Goal: Complete application form: Complete application form

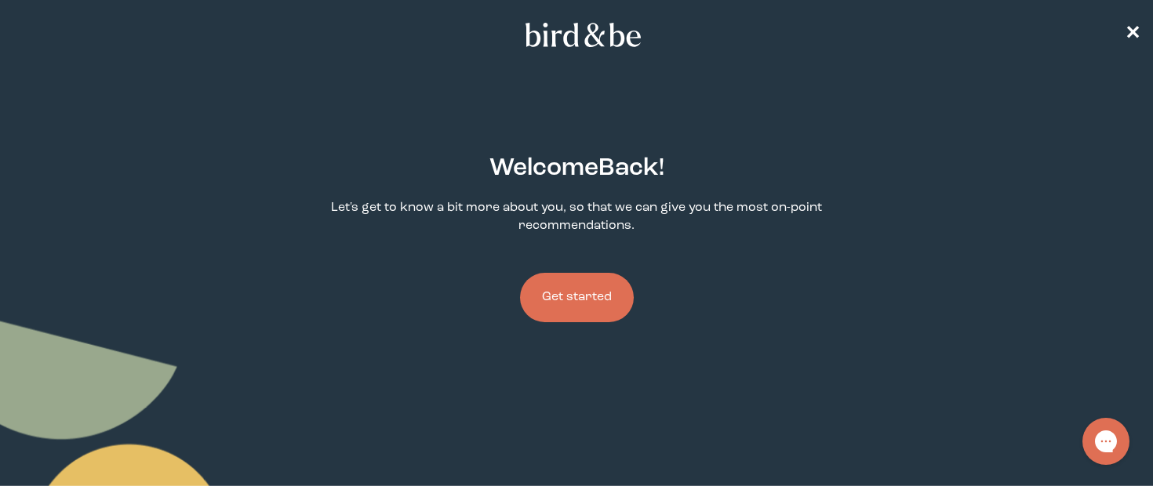
click at [578, 291] on button "Get started" at bounding box center [577, 297] width 114 height 49
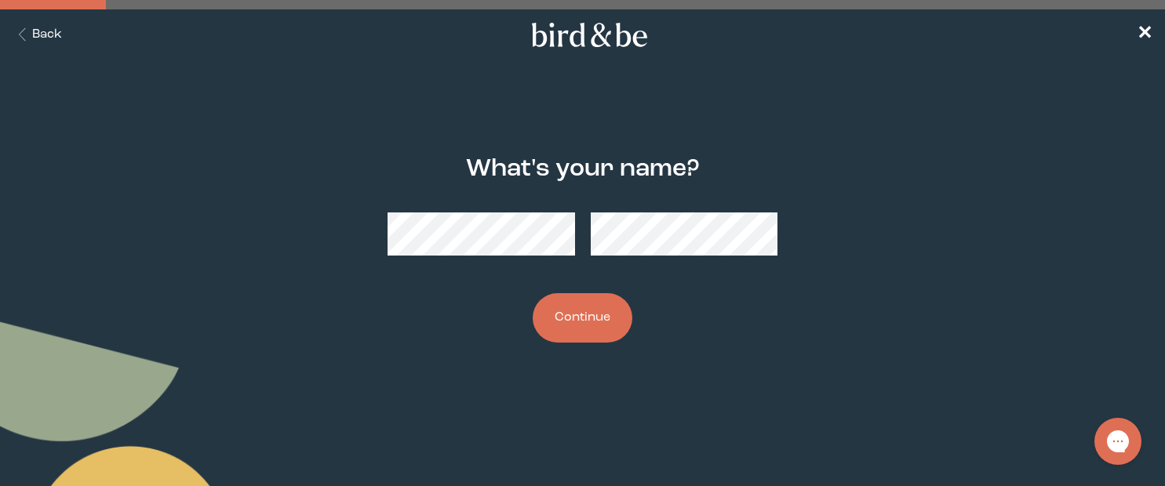
click at [579, 317] on button "Continue" at bounding box center [583, 317] width 100 height 49
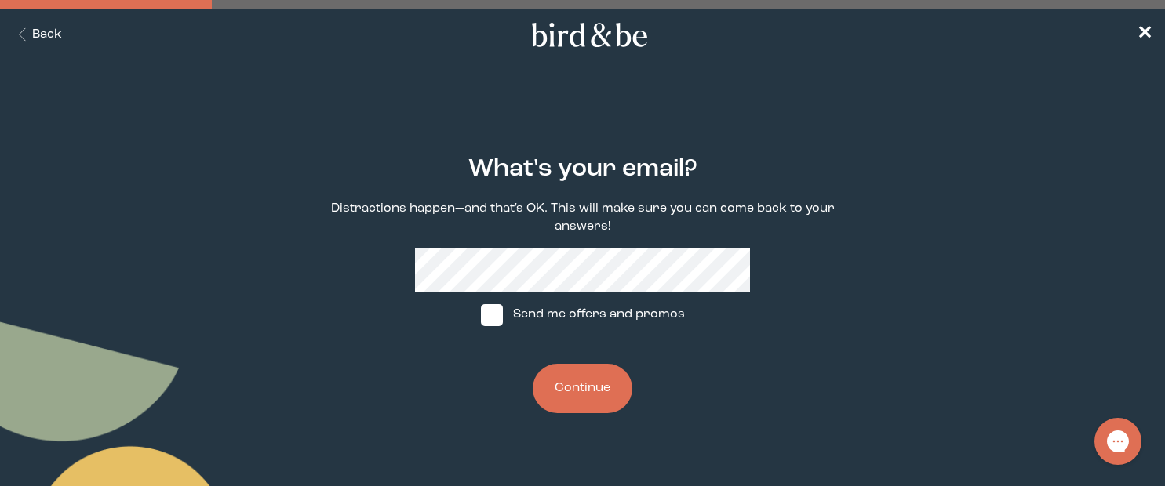
click at [581, 410] on button "Continue" at bounding box center [583, 388] width 100 height 49
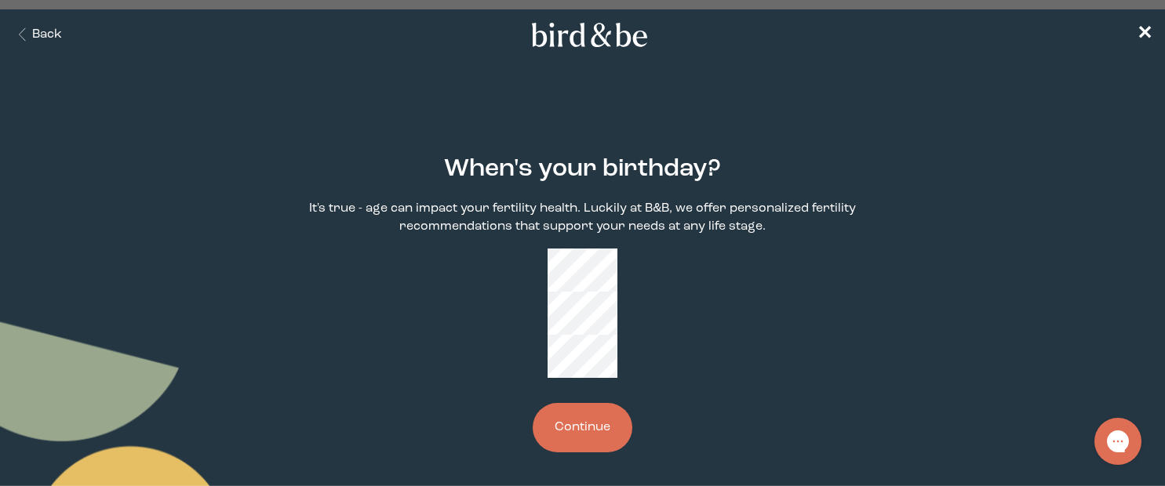
click at [606, 403] on button "Continue" at bounding box center [583, 427] width 100 height 49
click at [574, 403] on button "Continue" at bounding box center [583, 427] width 100 height 49
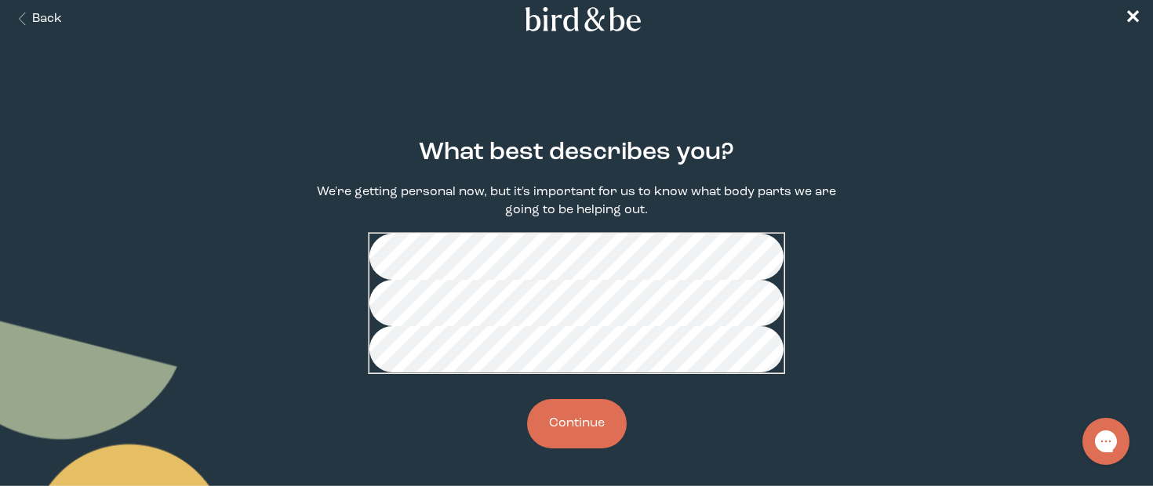
scroll to position [25, 0]
click at [605, 449] on button "Continue" at bounding box center [577, 423] width 100 height 49
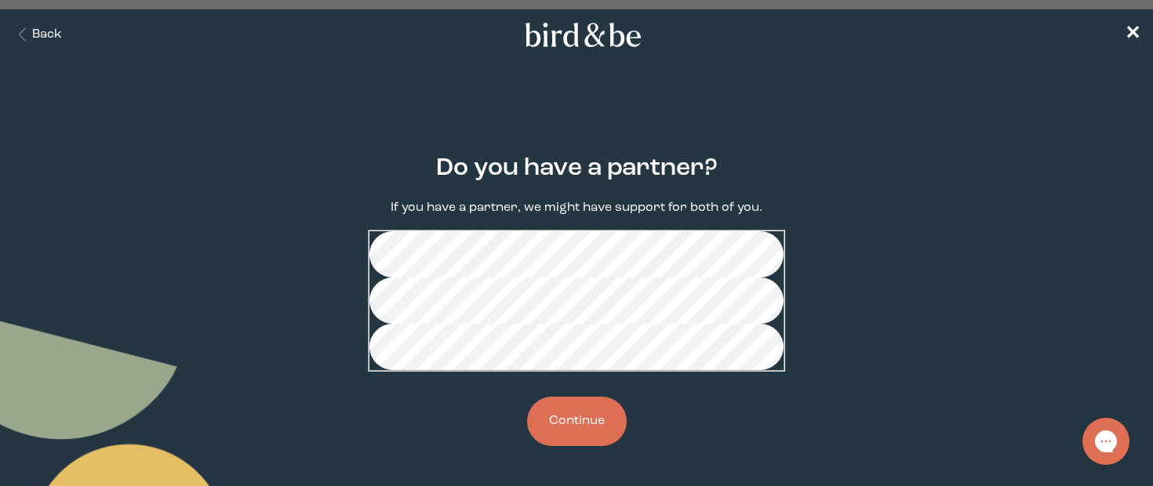
click at [588, 446] on button "Continue" at bounding box center [577, 421] width 100 height 49
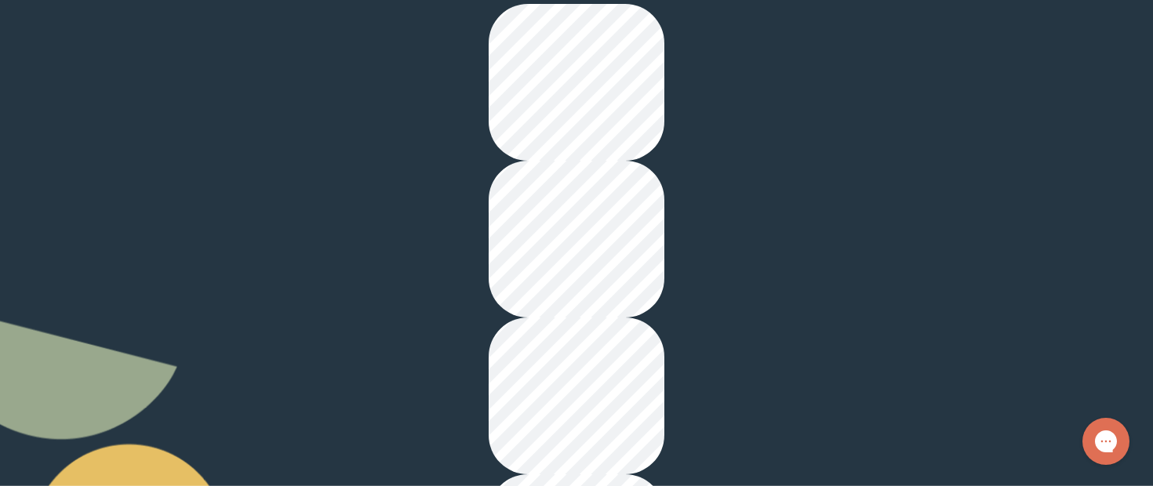
scroll to position [228, 0]
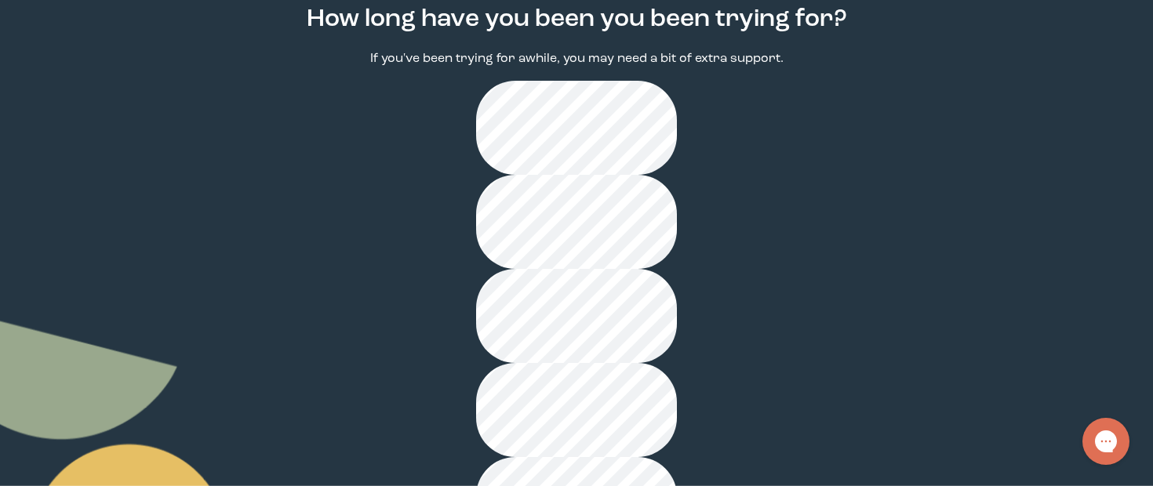
scroll to position [163, 0]
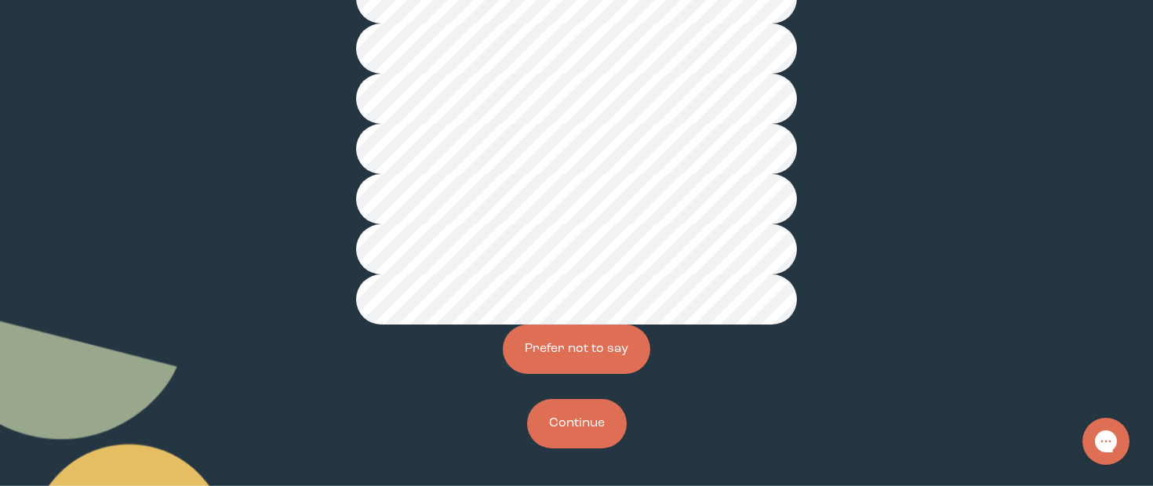
scroll to position [468, 0]
click at [587, 430] on button "Continue" at bounding box center [577, 423] width 100 height 49
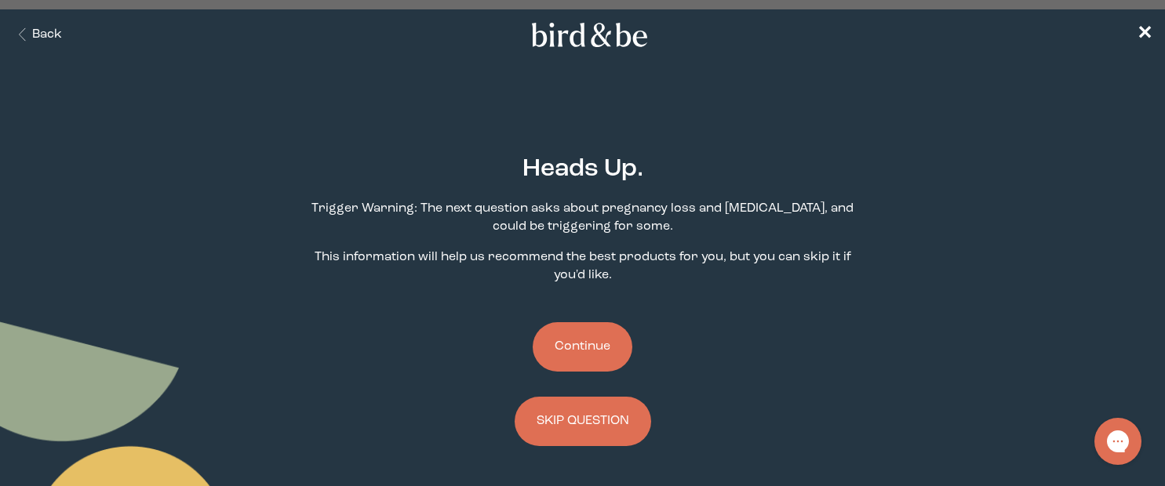
click at [582, 357] on button "Continue" at bounding box center [583, 346] width 100 height 49
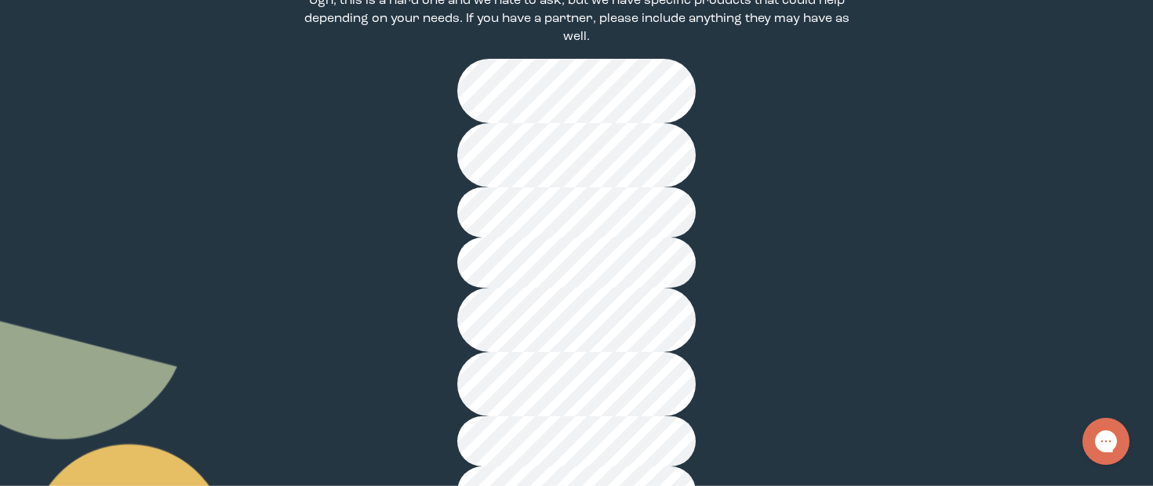
scroll to position [271, 0]
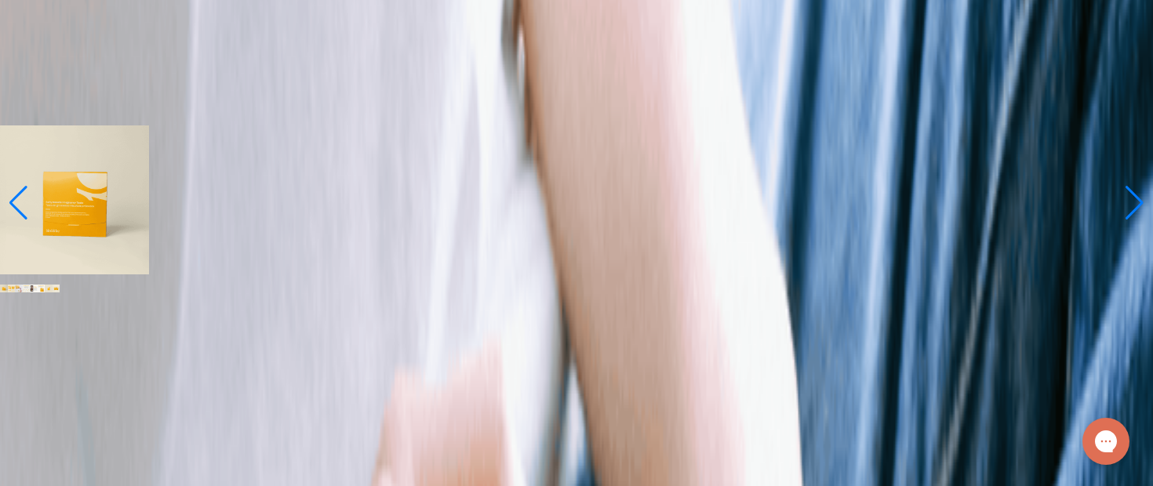
scroll to position [988, 0]
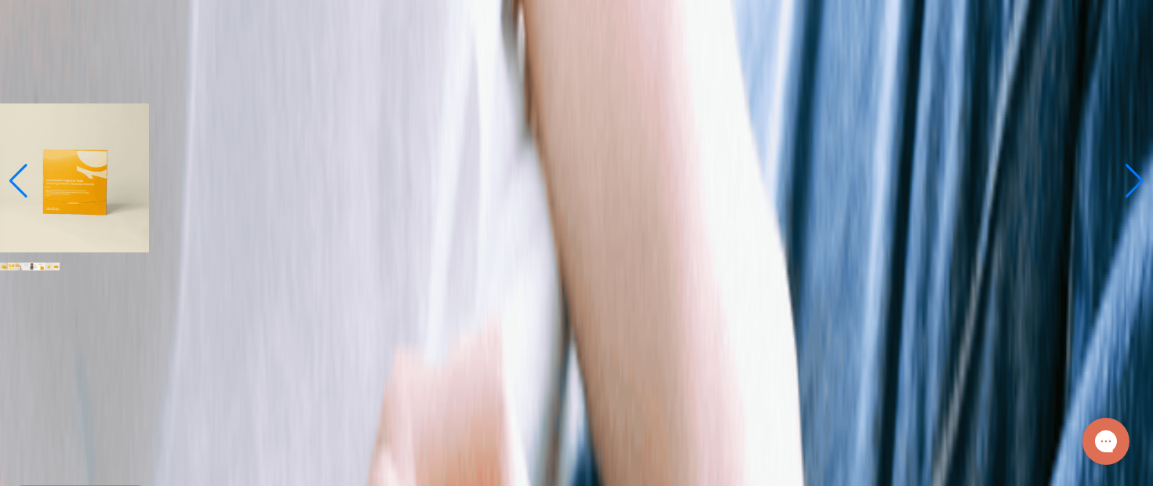
click at [126, 100] on span "Learn More About it" at bounding box center [63, 94] width 126 height 13
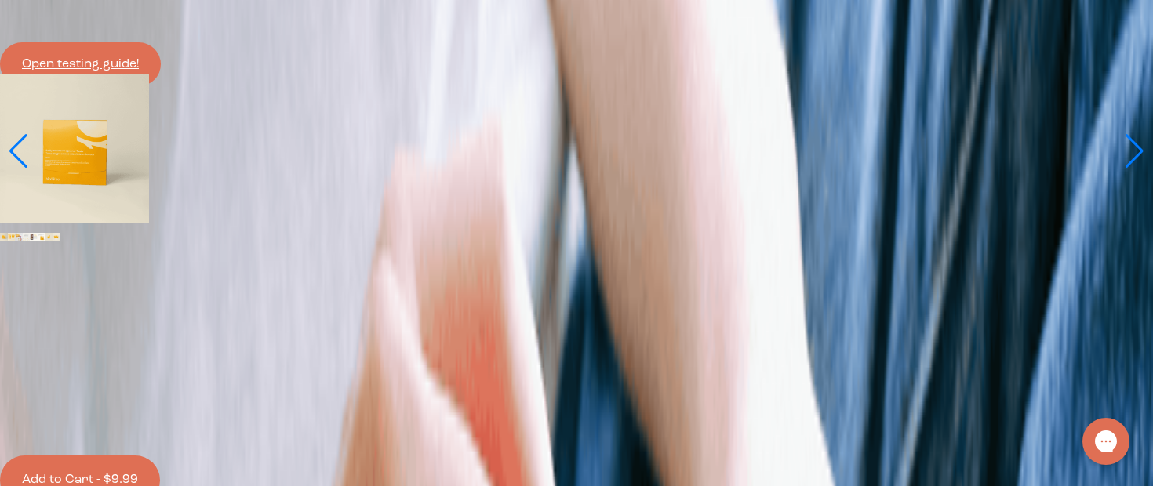
scroll to position [1226, 0]
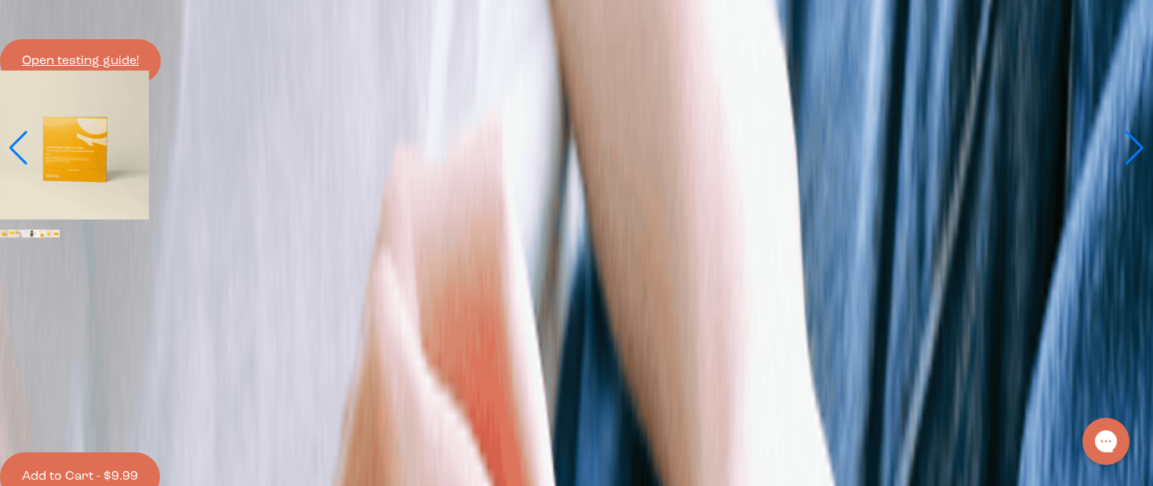
click at [161, 83] on link "Open testing guide!" at bounding box center [80, 61] width 161 height 44
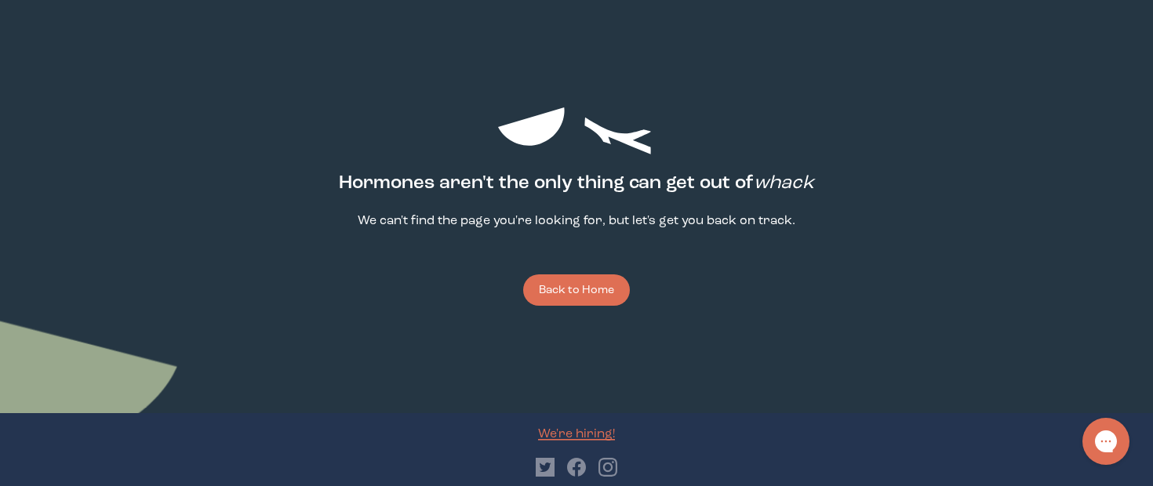
click at [583, 284] on button "Back to Home" at bounding box center [576, 290] width 107 height 31
